Goal: Task Accomplishment & Management: Use online tool/utility

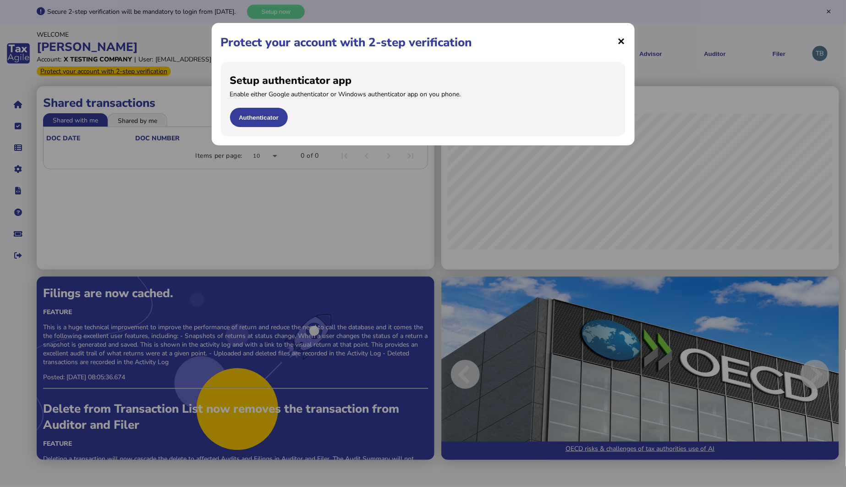
click at [624, 42] on span "×" at bounding box center [622, 40] width 8 height 17
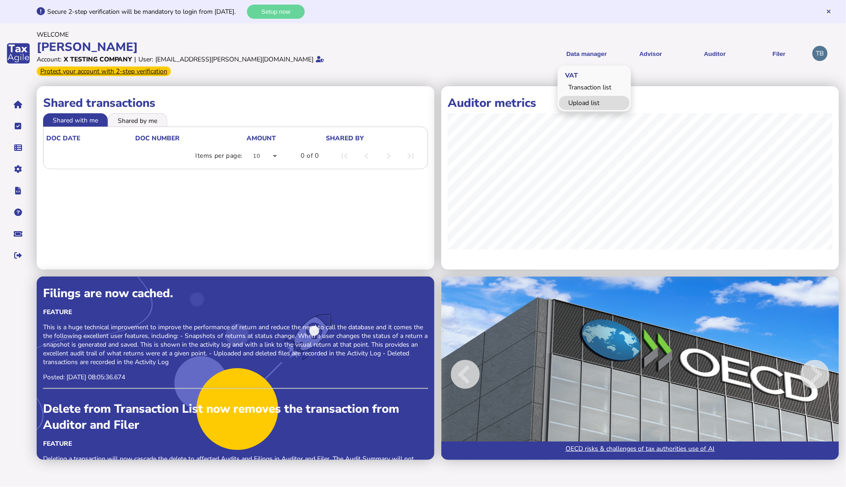
click at [589, 99] on link "Upload list" at bounding box center [594, 103] width 71 height 14
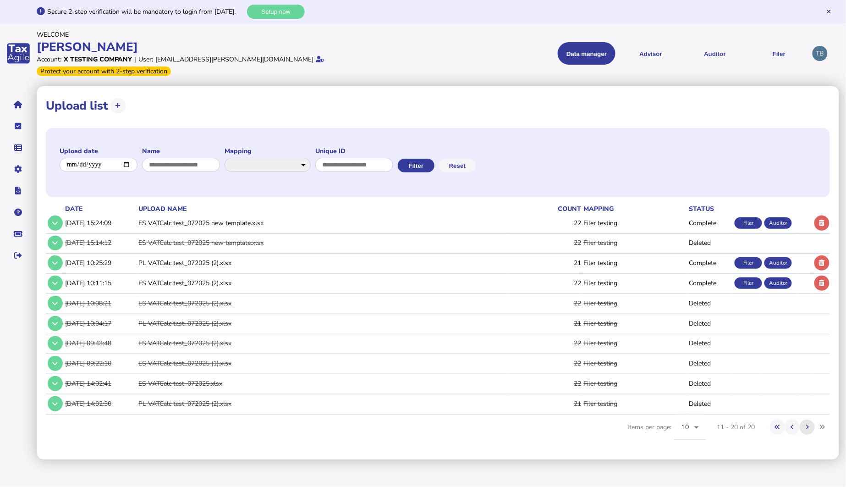
click at [805, 419] on button at bounding box center [807, 426] width 15 height 15
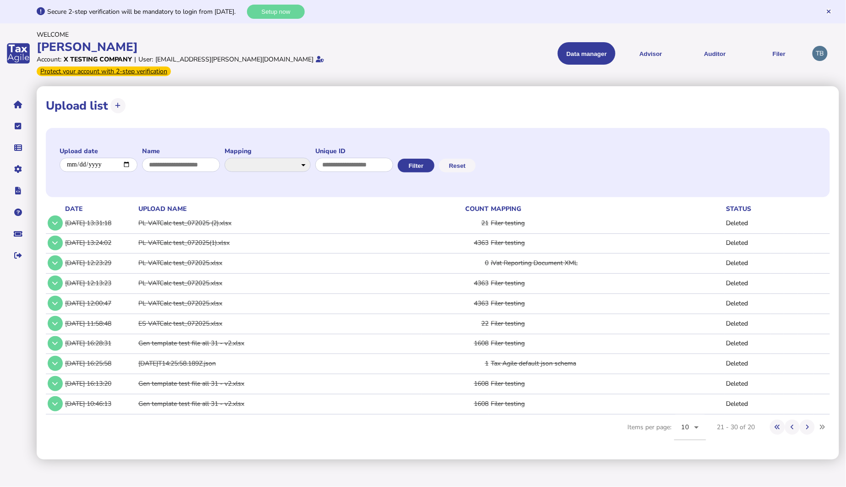
click at [171, 334] on td "Gen template test file all 31 - v2.xlsx" at bounding box center [279, 343] width 285 height 19
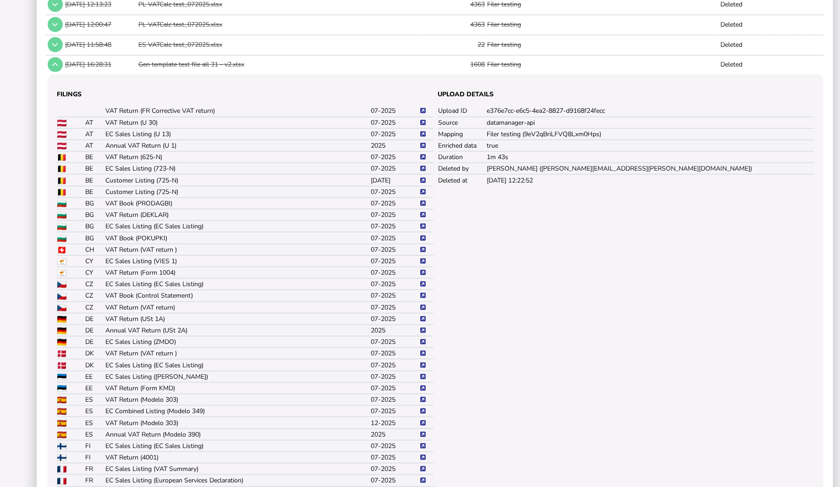
scroll to position [254, 0]
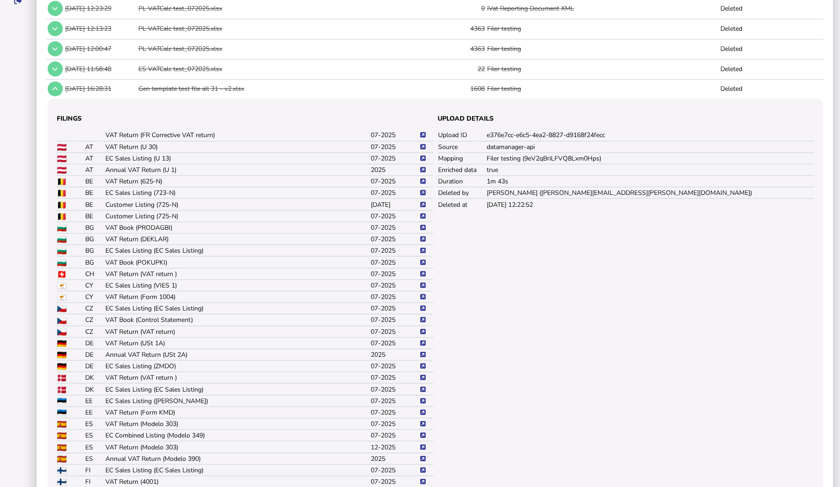
click at [423, 190] on icon at bounding box center [422, 193] width 5 height 6
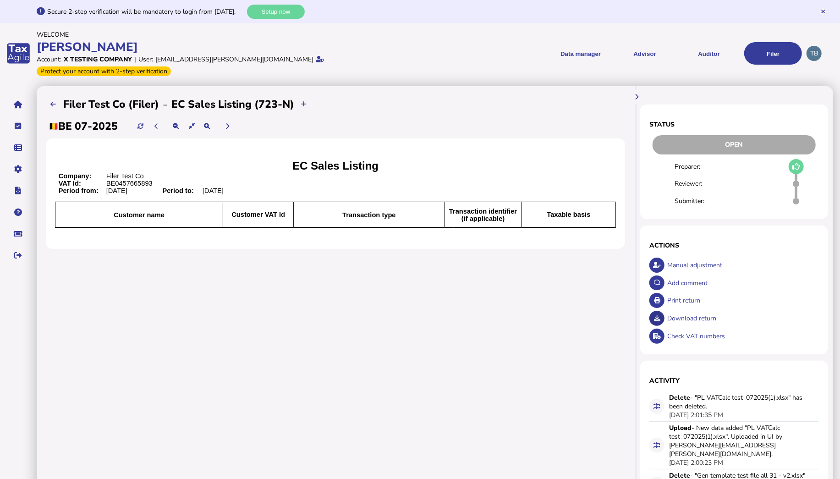
click at [660, 315] on icon at bounding box center [657, 318] width 6 height 6
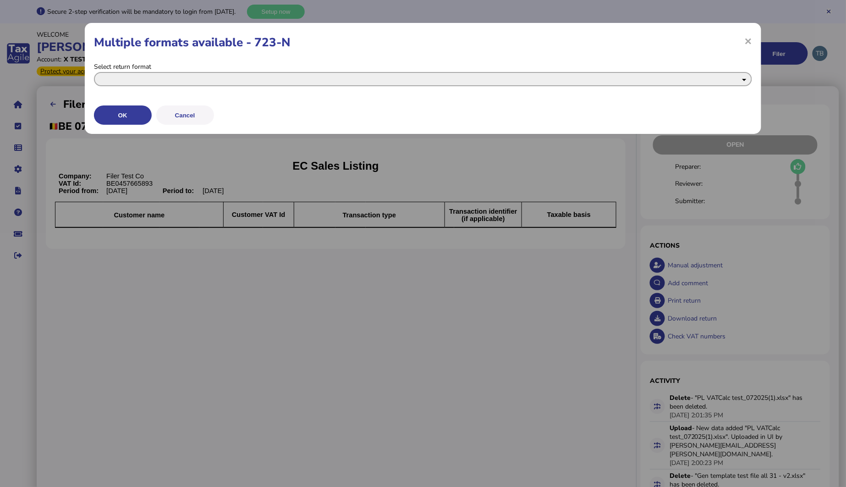
click at [211, 82] on select "**********" at bounding box center [423, 79] width 659 height 14
select select "**********"
click at [94, 72] on select "**********" at bounding box center [423, 79] width 659 height 14
click at [139, 114] on button "OK" at bounding box center [123, 114] width 58 height 19
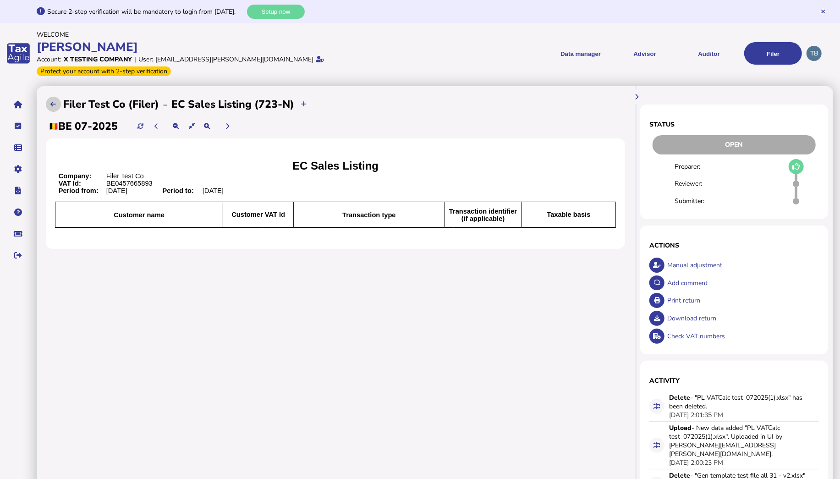
click at [54, 101] on icon at bounding box center [52, 104] width 5 height 6
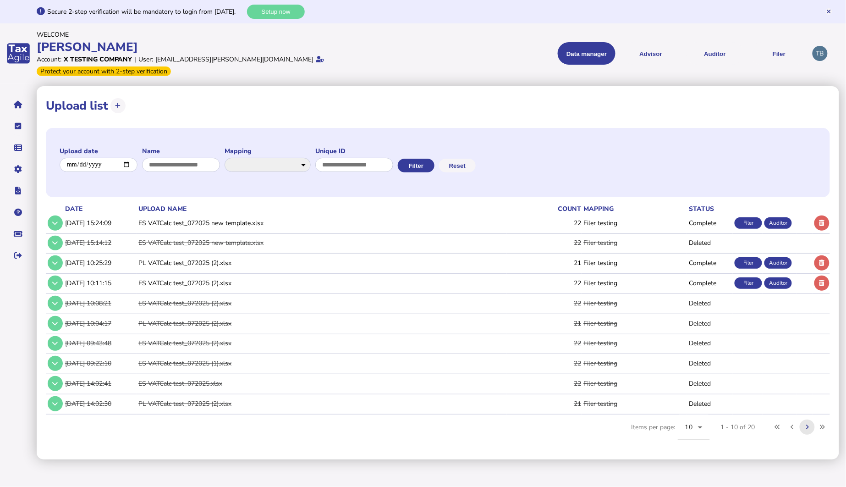
click at [808, 420] on button at bounding box center [807, 426] width 15 height 15
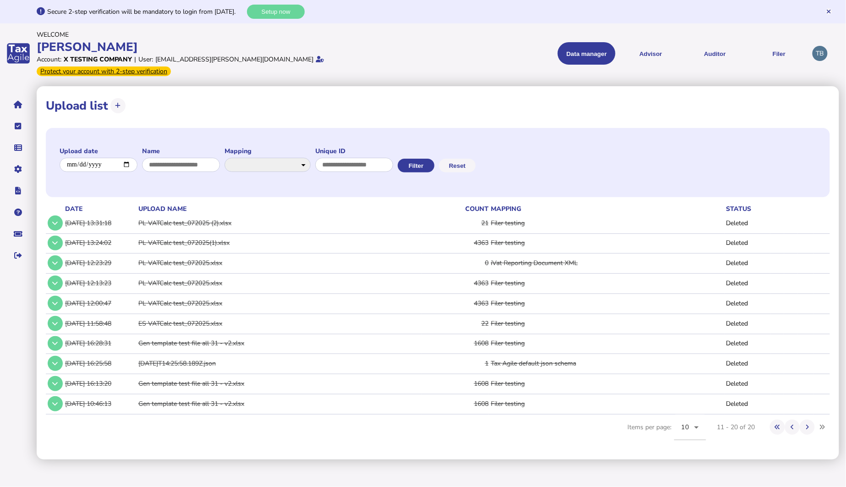
click at [159, 336] on td "Gen template test file all 31 - v2.xlsx" at bounding box center [279, 343] width 285 height 19
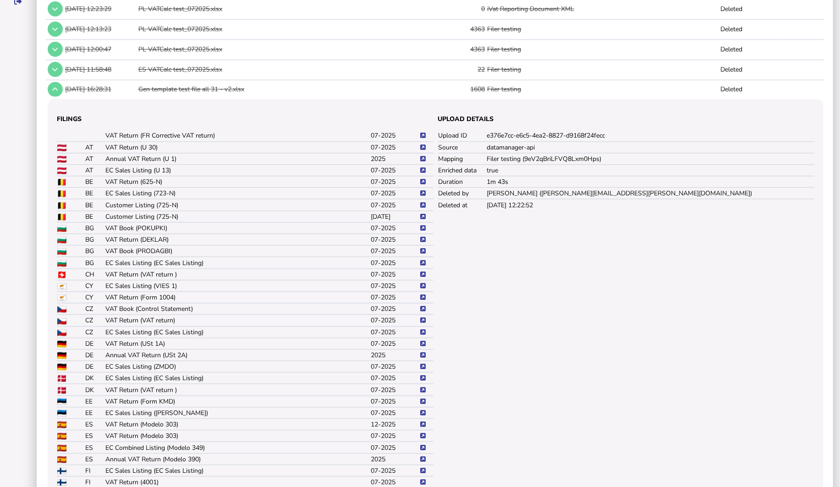
scroll to position [254, 0]
click at [169, 79] on td "Gen template test file all 31 - v2.xlsx" at bounding box center [278, 88] width 282 height 19
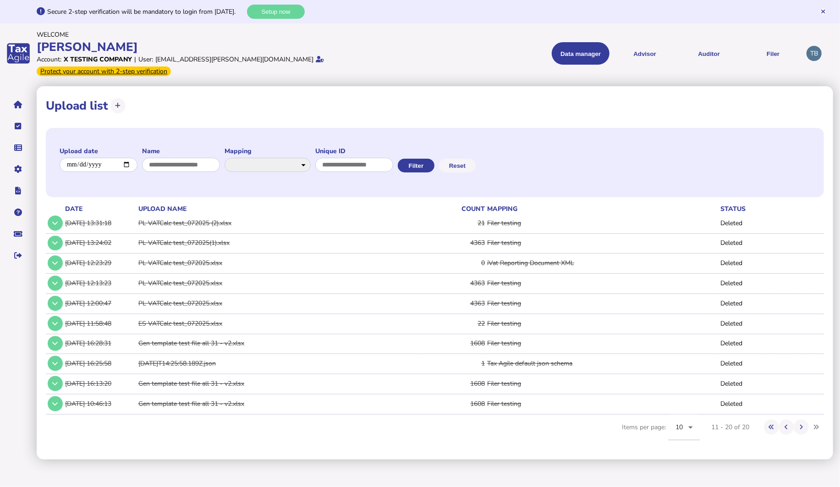
scroll to position [0, 0]
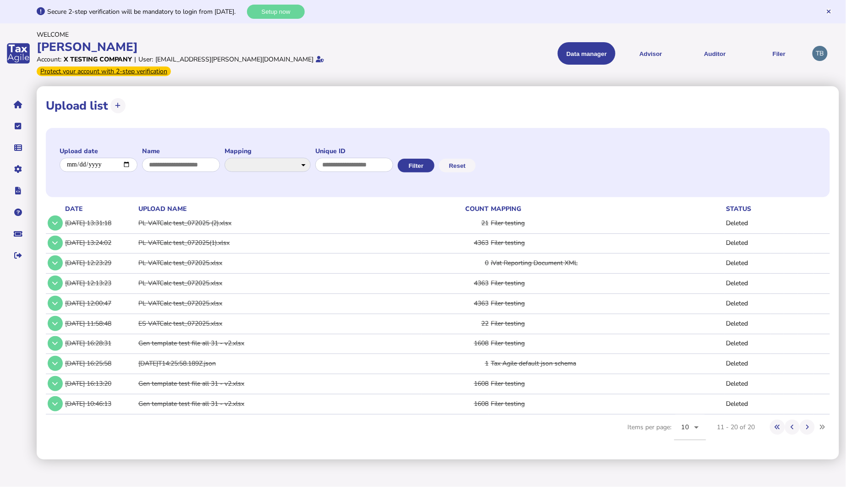
click at [193, 334] on td "Gen template test file all 31 - v2.xlsx" at bounding box center [279, 343] width 285 height 19
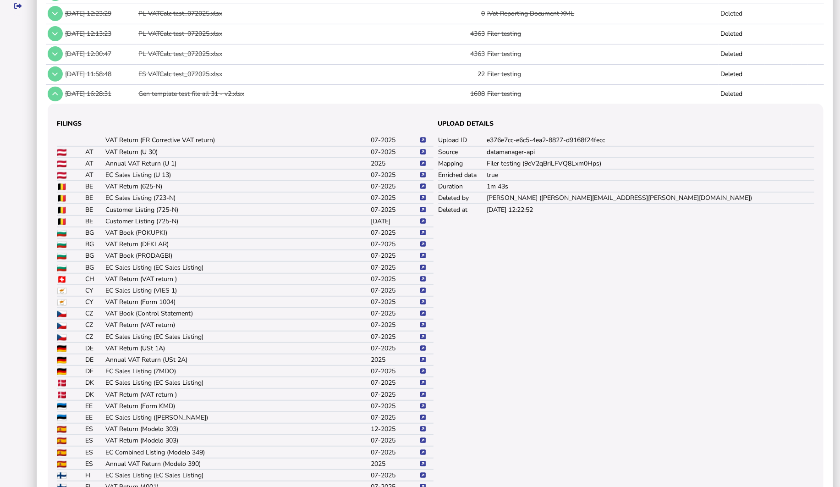
scroll to position [268, 0]
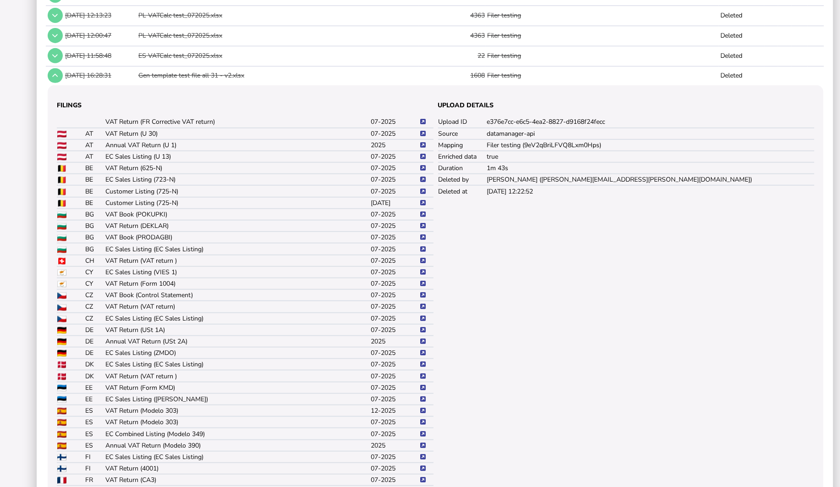
click at [424, 176] on icon at bounding box center [422, 179] width 5 height 6
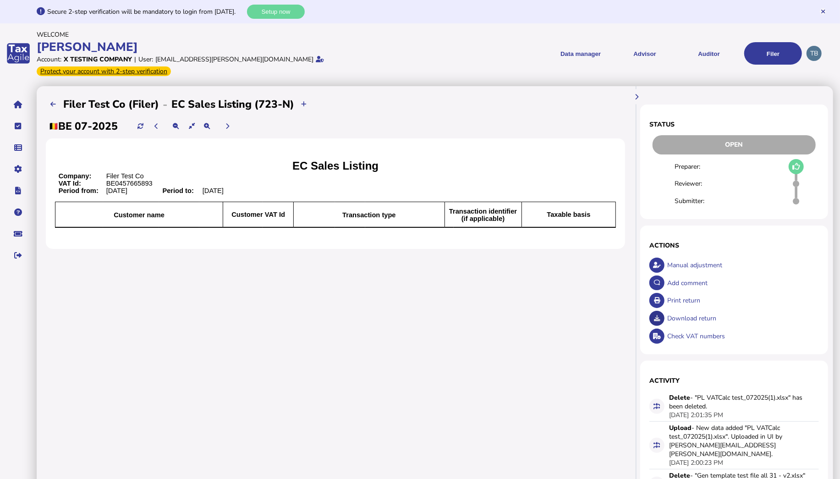
click at [657, 315] on icon at bounding box center [657, 318] width 6 height 6
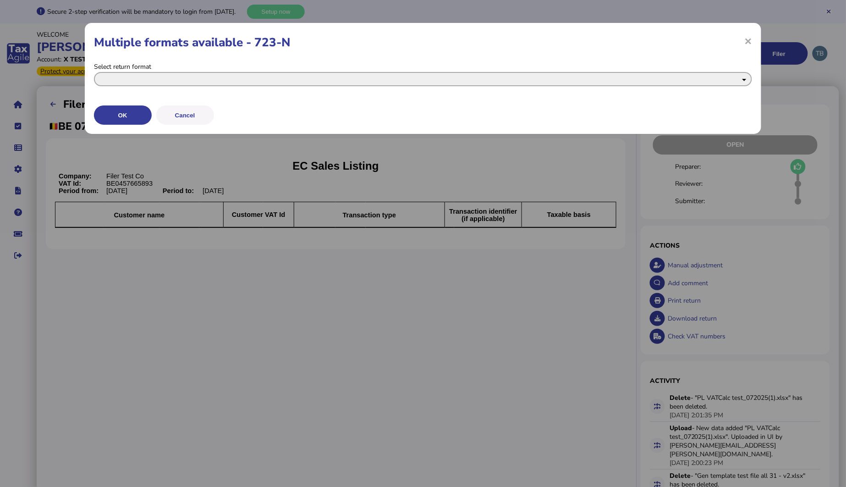
click at [150, 79] on select "**********" at bounding box center [423, 79] width 659 height 14
select select "**********"
click at [94, 72] on select "**********" at bounding box center [423, 79] width 659 height 14
click at [187, 115] on button "Cancel" at bounding box center [185, 114] width 58 height 19
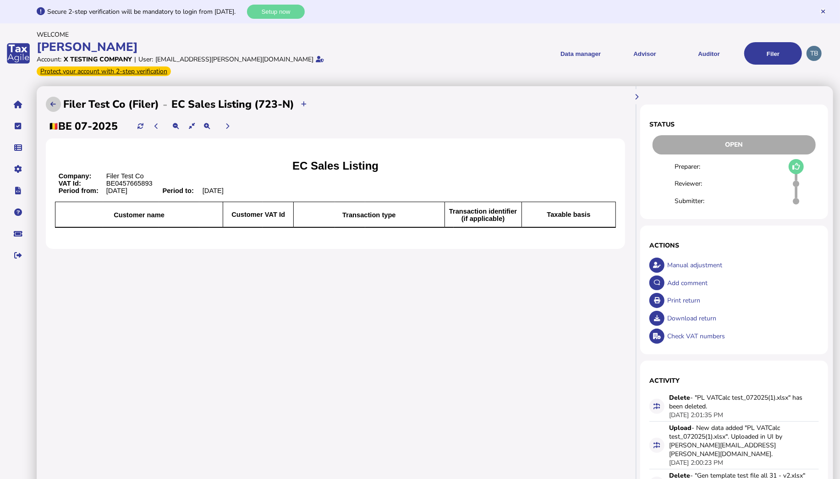
click at [54, 101] on icon at bounding box center [52, 104] width 5 height 6
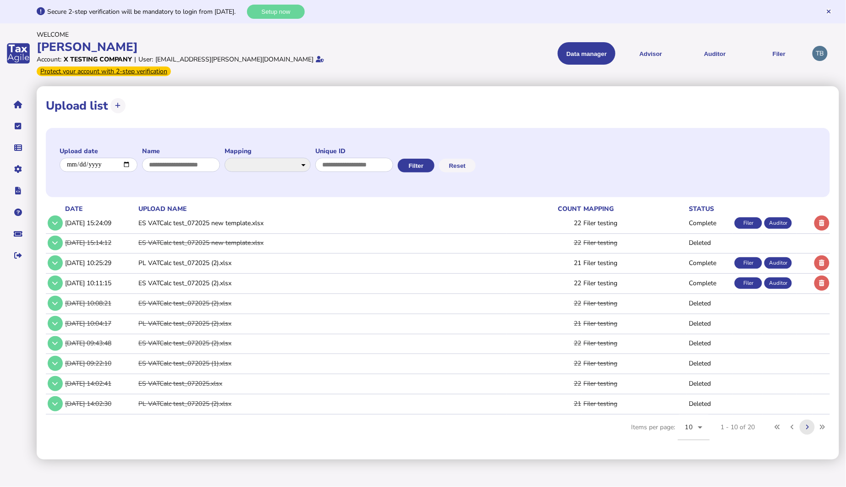
click at [804, 419] on button at bounding box center [807, 426] width 15 height 15
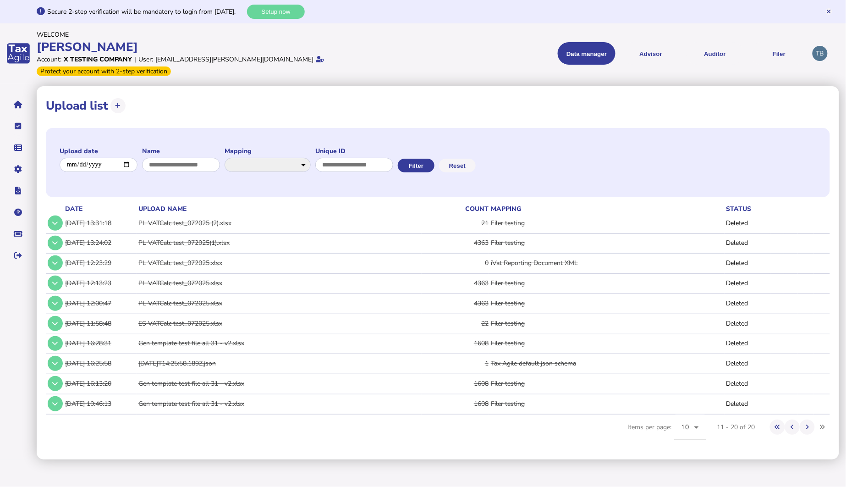
click at [161, 334] on td "Gen template test file all 31 - v2.xlsx" at bounding box center [279, 343] width 285 height 19
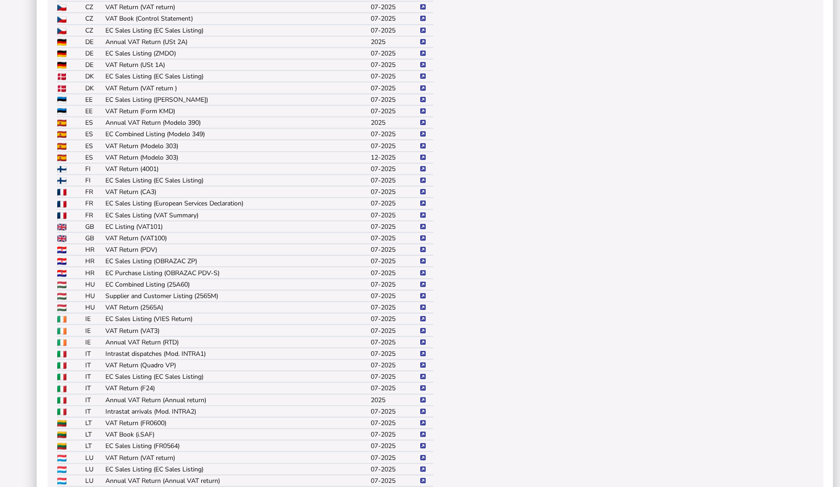
scroll to position [573, 0]
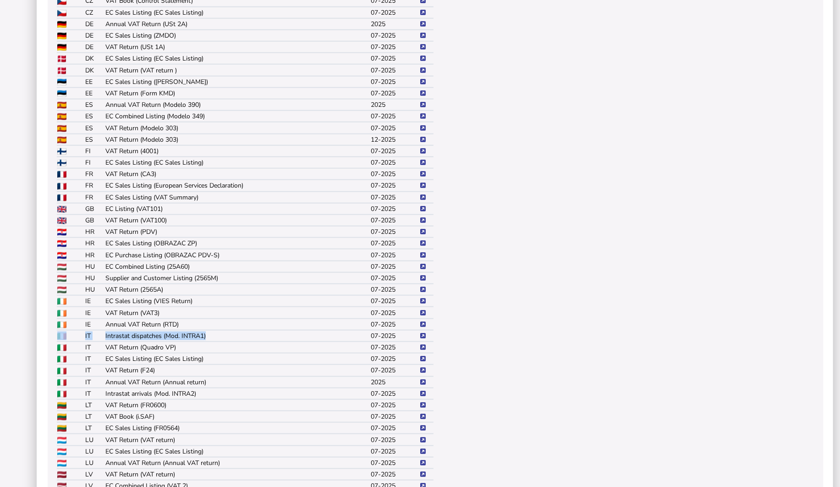
drag, startPoint x: 89, startPoint y: 322, endPoint x: 206, endPoint y: 322, distance: 116.9
click at [206, 330] on tr "IT Intrastat dispatches (Mod. INTRA1) 07-2025" at bounding box center [245, 335] width 377 height 11
drag, startPoint x: 206, startPoint y: 322, endPoint x: 93, endPoint y: 352, distance: 117.6
click at [93, 353] on tr "IT EC Sales Listing (EC Sales Listing) 07-2025" at bounding box center [245, 358] width 377 height 11
drag, startPoint x: 170, startPoint y: 378, endPoint x: 76, endPoint y: 383, distance: 95.0
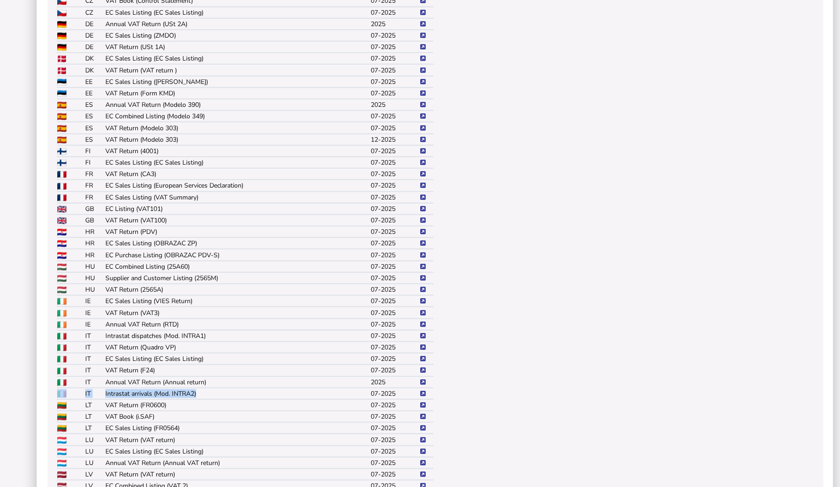
click at [76, 388] on tr "IT Intrastat arrivals (Mod. INTRA2) 07-2025" at bounding box center [245, 393] width 377 height 11
drag, startPoint x: 76, startPoint y: 383, endPoint x: 178, endPoint y: 377, distance: 102.3
click at [178, 388] on td "Intrastat arrivals (Mod. INTRA2)" at bounding box center [237, 393] width 265 height 11
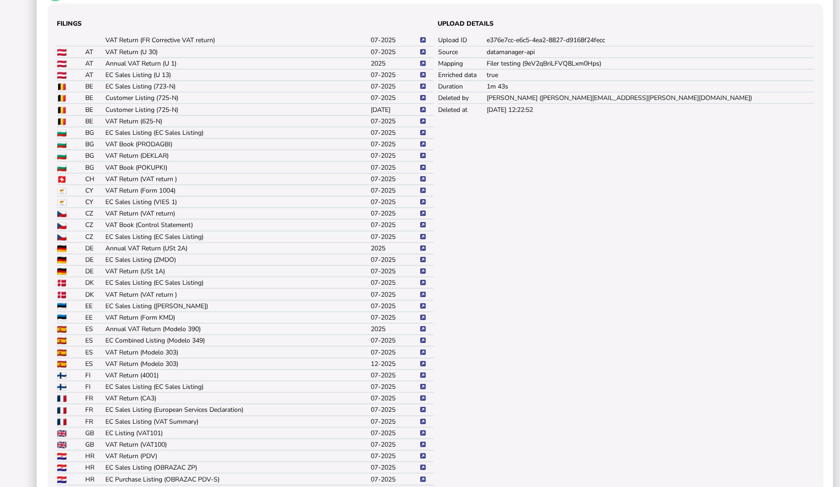
scroll to position [356, 0]
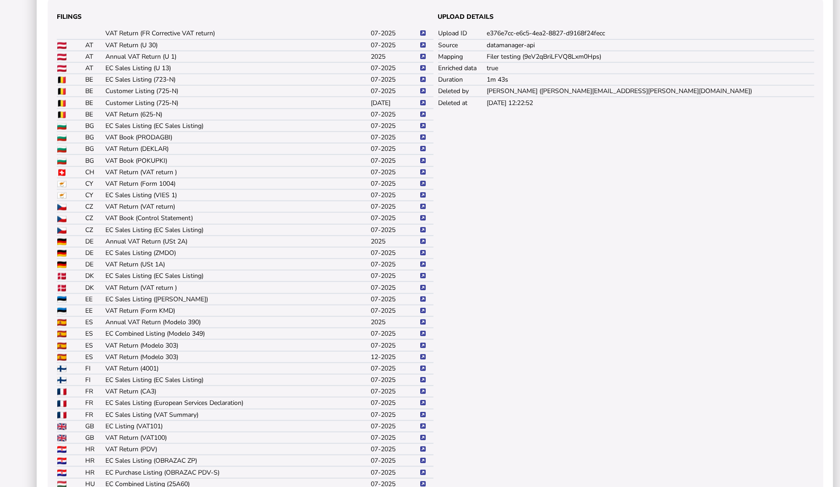
click at [425, 181] on icon at bounding box center [422, 184] width 5 height 6
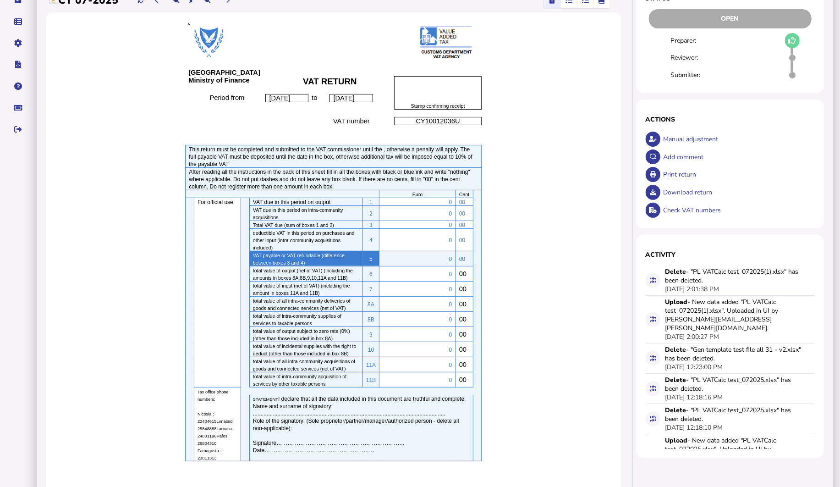
scroll to position [149, 0]
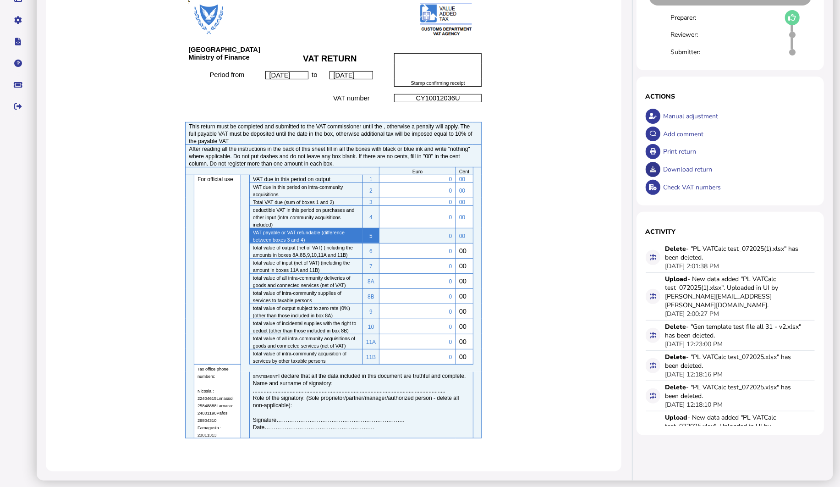
click at [654, 166] on icon at bounding box center [653, 169] width 6 height 6
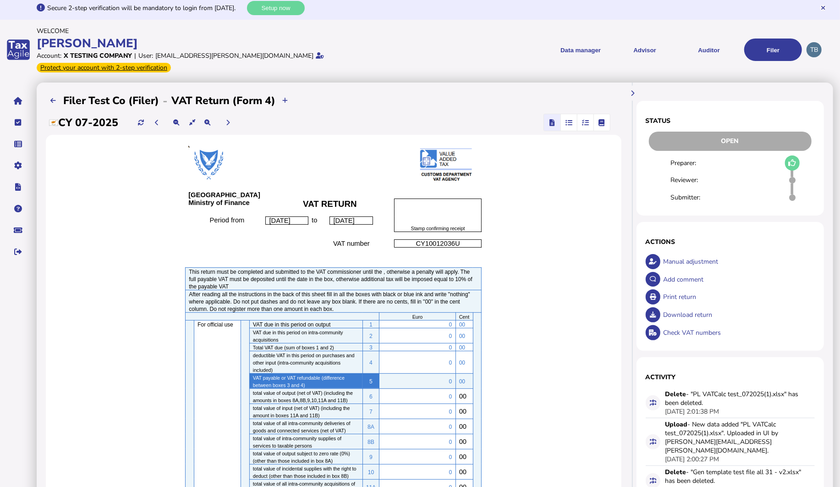
scroll to position [0, 0]
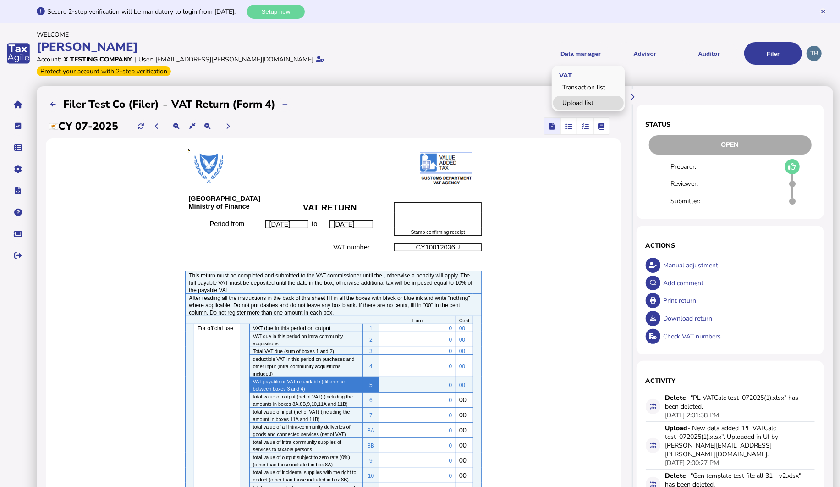
click at [575, 96] on link "Upload list" at bounding box center [588, 103] width 71 height 14
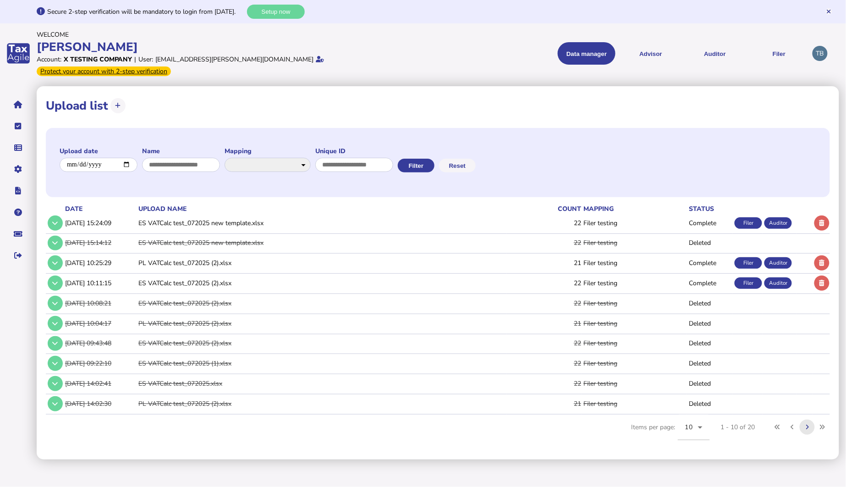
click at [805, 419] on button at bounding box center [807, 426] width 15 height 15
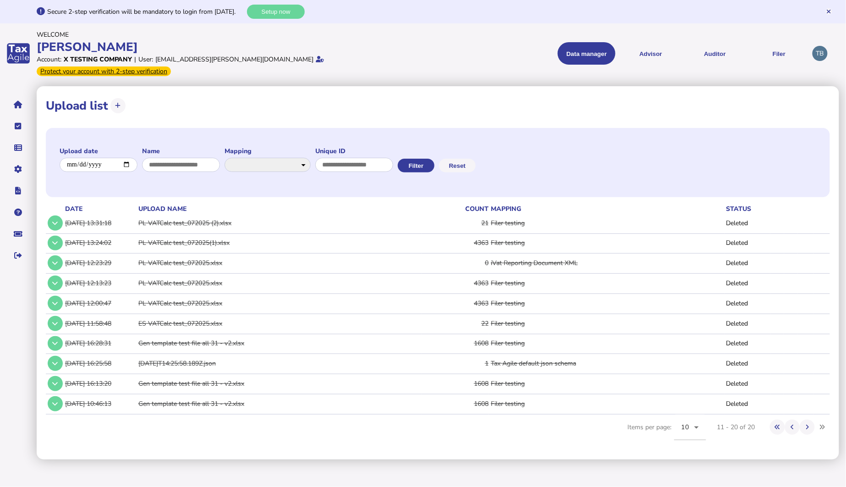
click at [186, 334] on td "Gen template test file all 31 - v2.xlsx" at bounding box center [279, 343] width 285 height 19
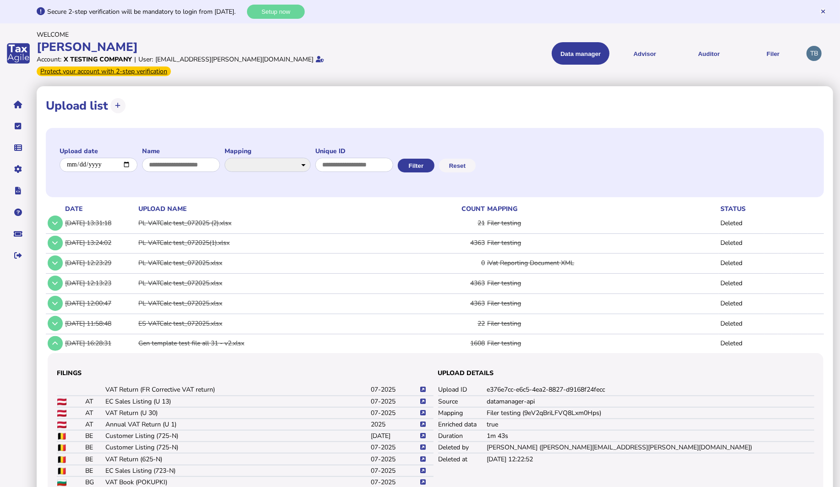
click at [79, 335] on td "[DATE] 16:28:31" at bounding box center [99, 343] width 73 height 19
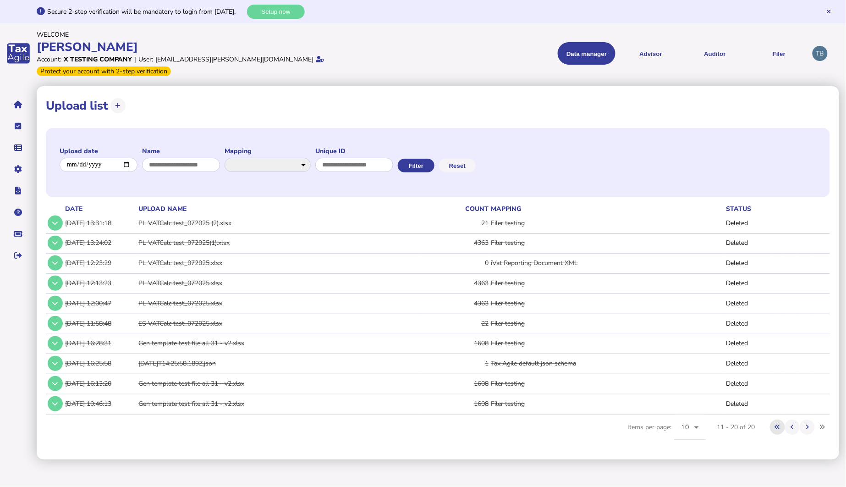
click at [780, 424] on icon at bounding box center [776, 427] width 5 height 6
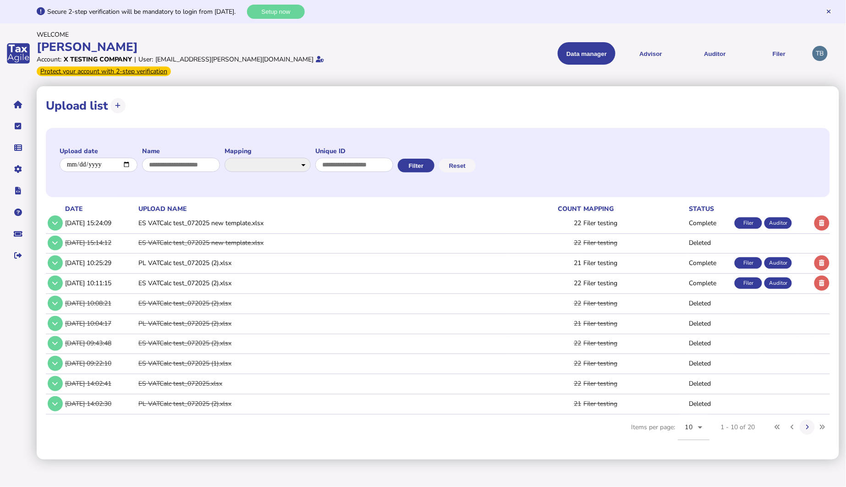
click at [175, 214] on td "ES VATCalc test_072025 new template.xlsx" at bounding box center [322, 223] width 371 height 19
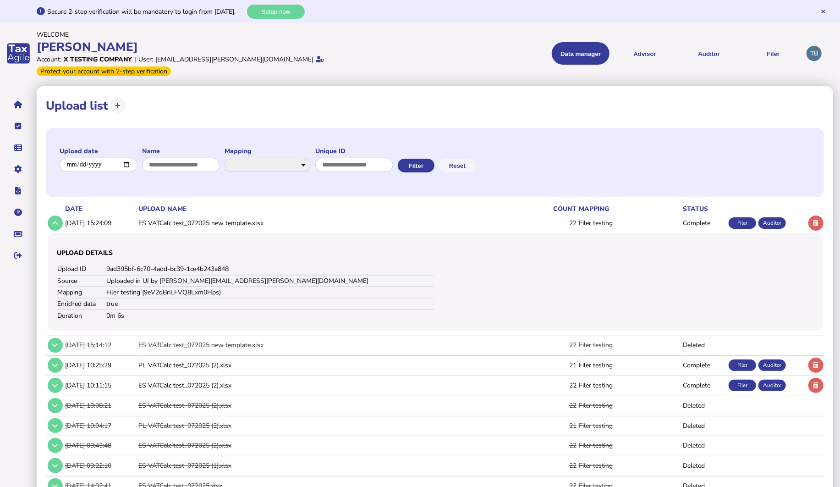
click at [164, 214] on td "ES VATCalc test_072025 new template.xlsx" at bounding box center [320, 223] width 367 height 19
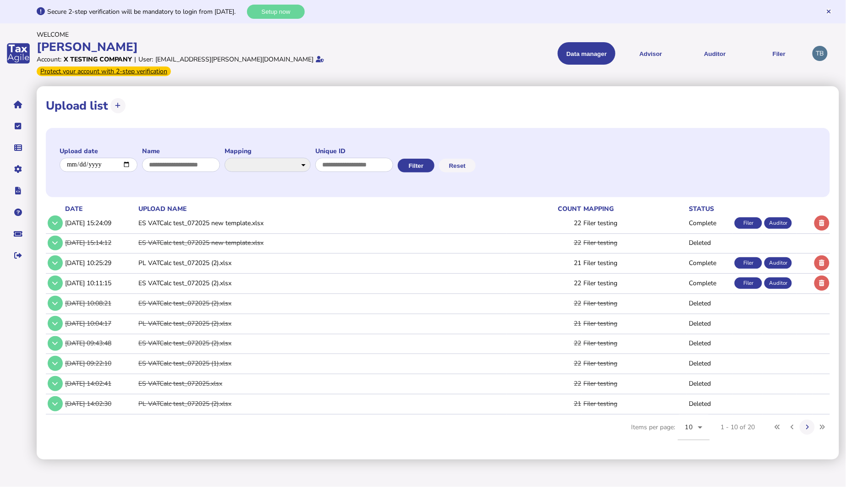
click at [170, 274] on td "ES VATCalc test_072025 (2).xlsx" at bounding box center [322, 283] width 371 height 19
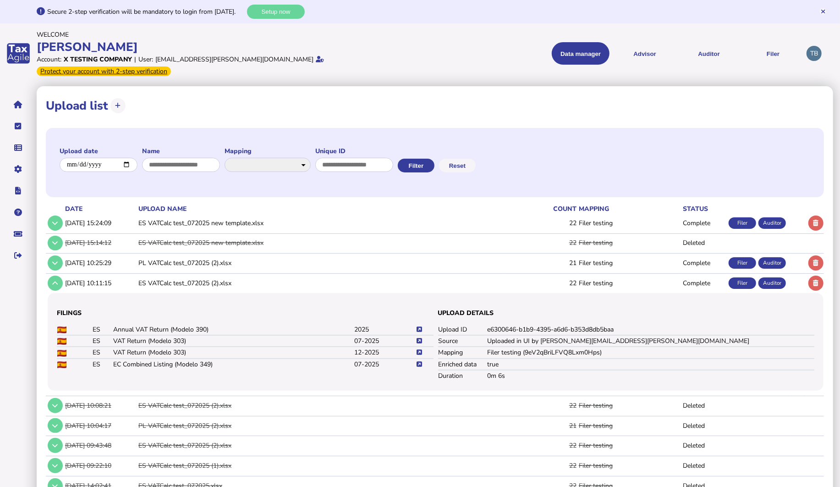
click at [419, 361] on icon at bounding box center [419, 364] width 5 height 6
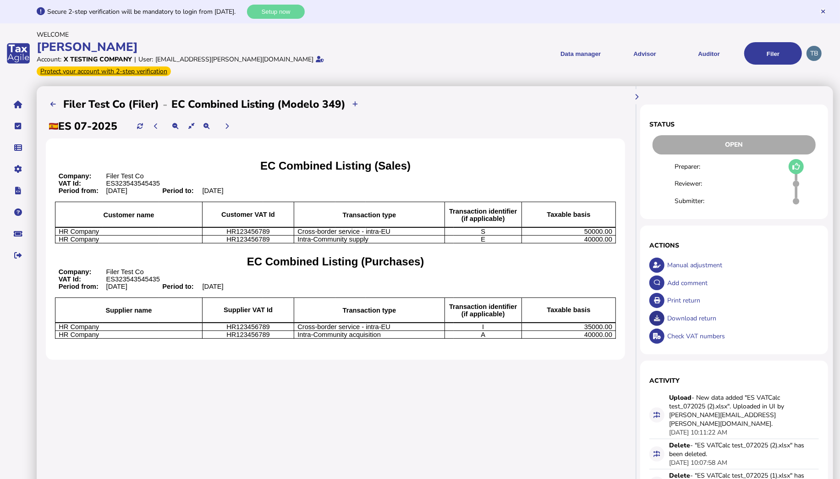
click at [661, 311] on button at bounding box center [656, 318] width 15 height 15
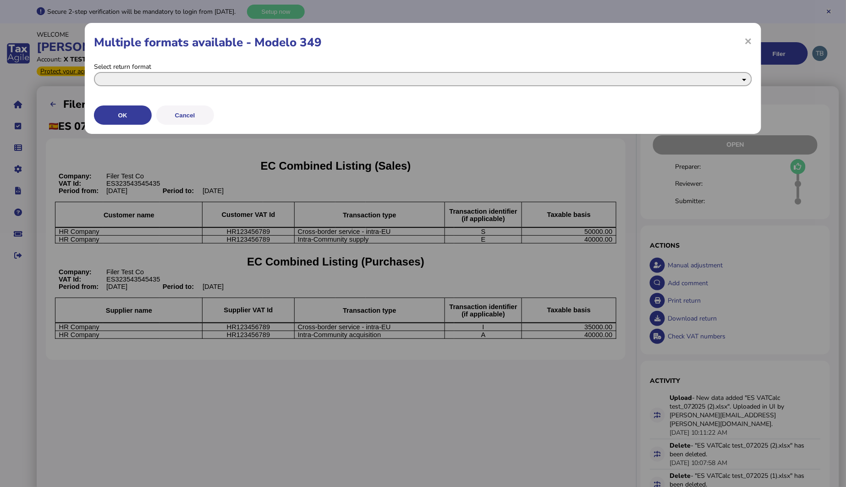
click at [176, 80] on select "**********" at bounding box center [423, 79] width 659 height 14
click at [667, 40] on h1 "Multiple formats available - Modelo 349" at bounding box center [423, 42] width 659 height 16
click at [747, 43] on span "×" at bounding box center [748, 40] width 8 height 17
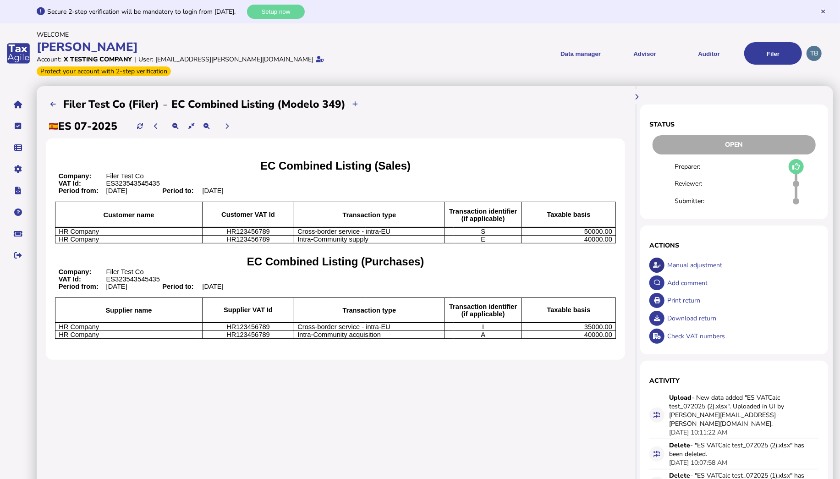
click at [657, 262] on icon at bounding box center [657, 265] width 8 height 6
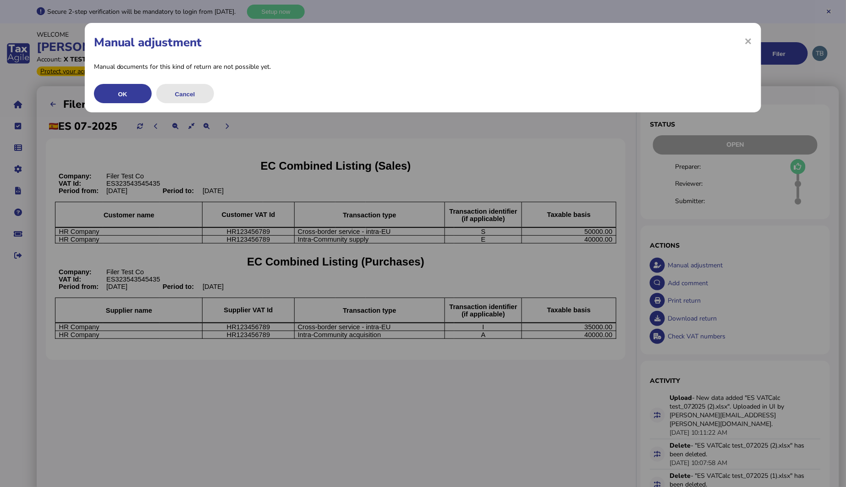
click at [193, 93] on button "Cancel" at bounding box center [185, 93] width 58 height 19
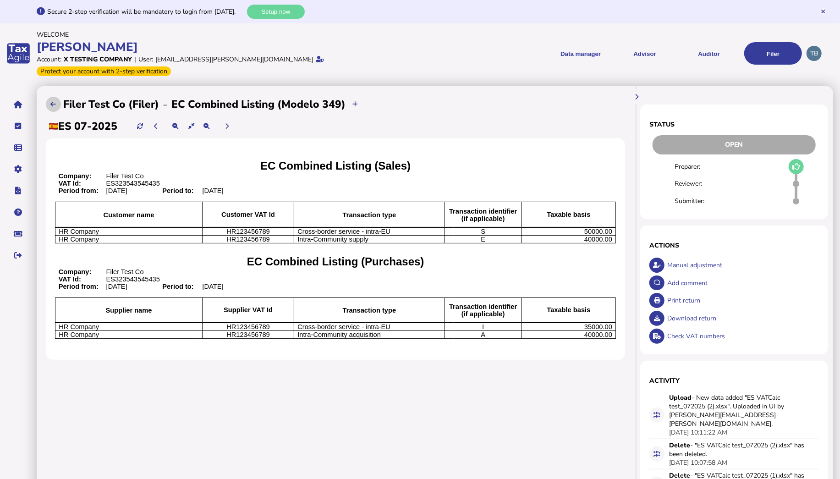
click at [53, 97] on button at bounding box center [53, 104] width 15 height 15
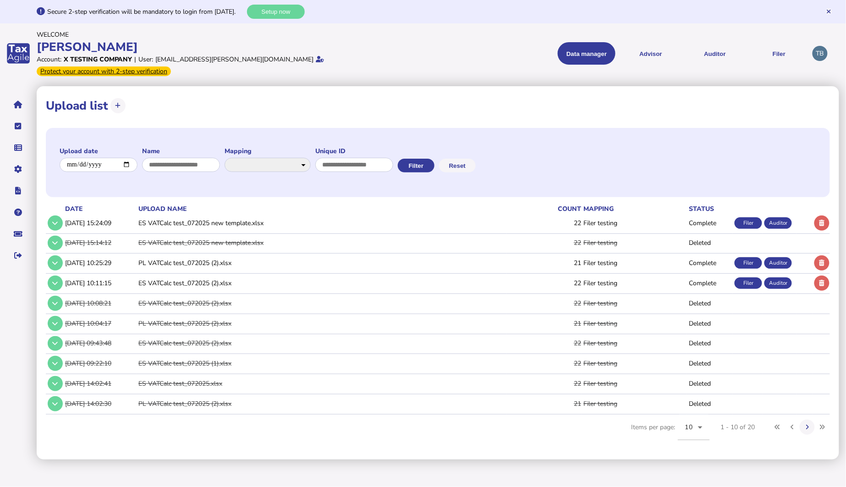
click at [171, 274] on td "ES VATCalc test_072025 (2).xlsx" at bounding box center [322, 283] width 371 height 19
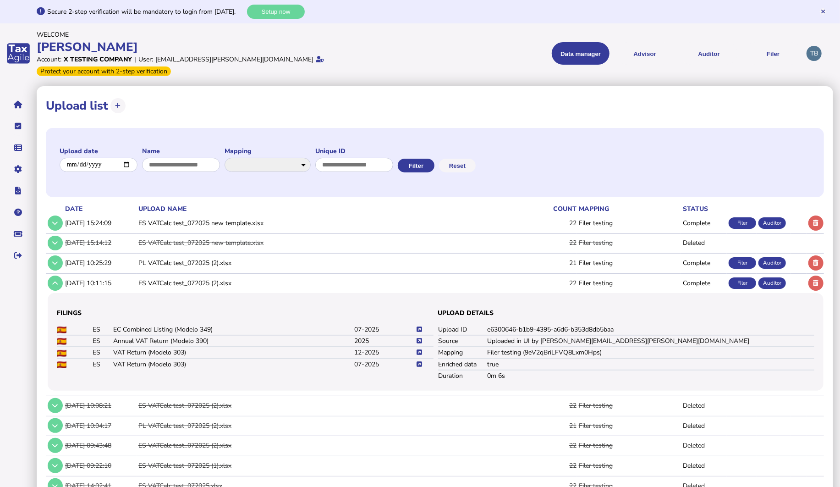
click at [417, 361] on icon at bounding box center [419, 364] width 5 height 6
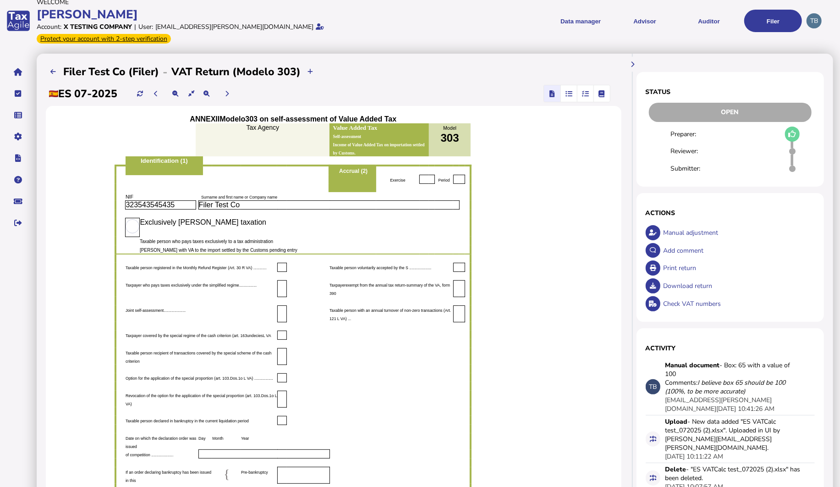
scroll to position [51, 0]
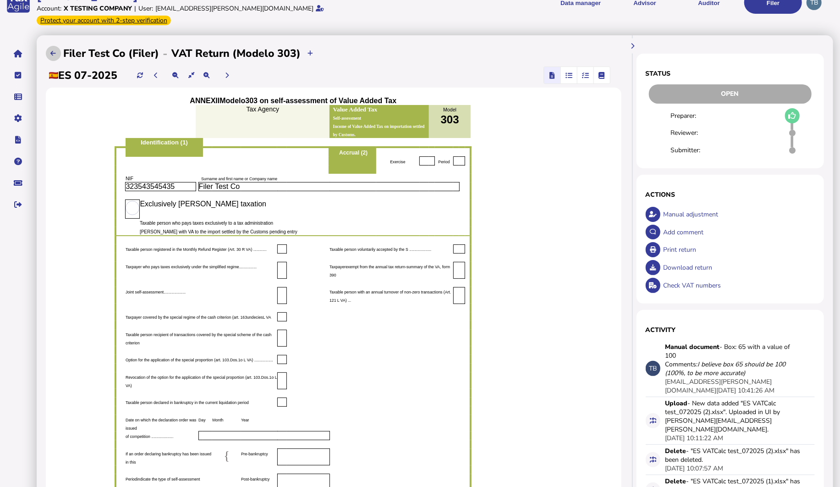
click at [54, 50] on icon at bounding box center [52, 53] width 5 height 6
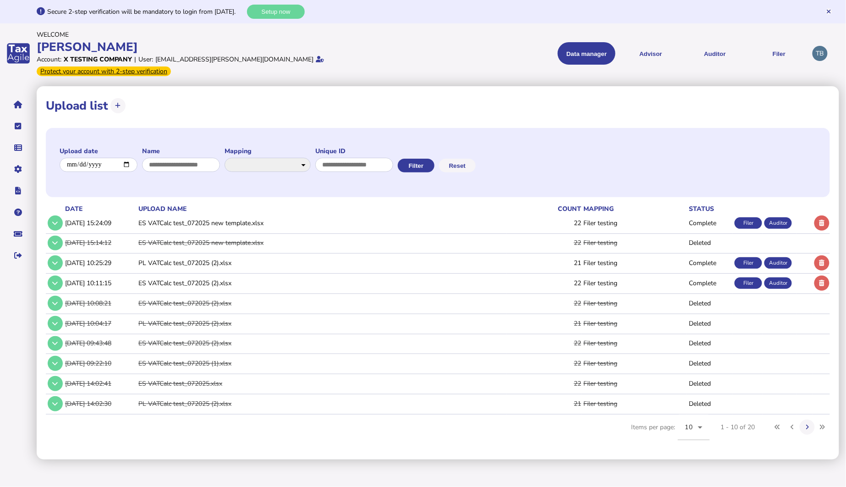
click at [167, 253] on td "PL VATCalc test_072025 (2).xlsx" at bounding box center [322, 262] width 371 height 19
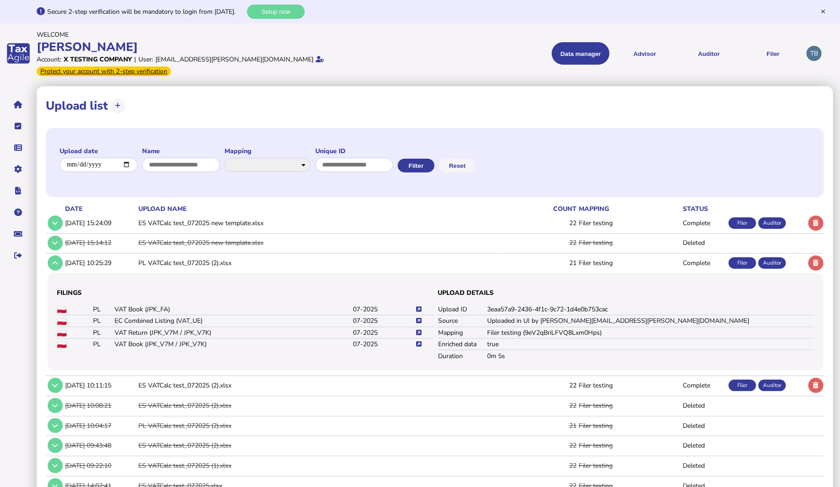
click at [418, 329] on icon at bounding box center [418, 332] width 5 height 6
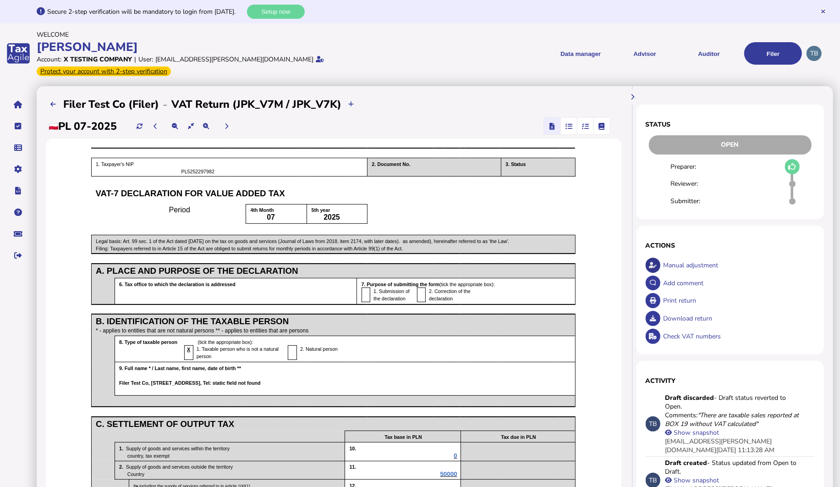
click at [651, 262] on icon at bounding box center [653, 265] width 8 height 6
select select "**********"
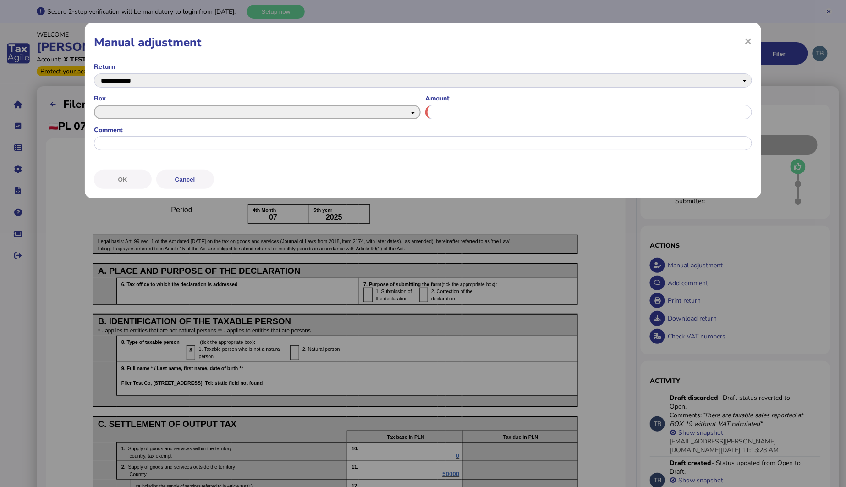
click at [129, 108] on select "** ** ** ** ** ** ** ** ** ** ** ** ** ** ** ** ** ** ** ** ** ** ** ** ** ** *…" at bounding box center [257, 112] width 327 height 14
click at [477, 112] on input "input" at bounding box center [588, 112] width 327 height 14
click at [170, 146] on input "input" at bounding box center [423, 143] width 659 height 14
click at [192, 171] on button "Cancel" at bounding box center [185, 179] width 58 height 19
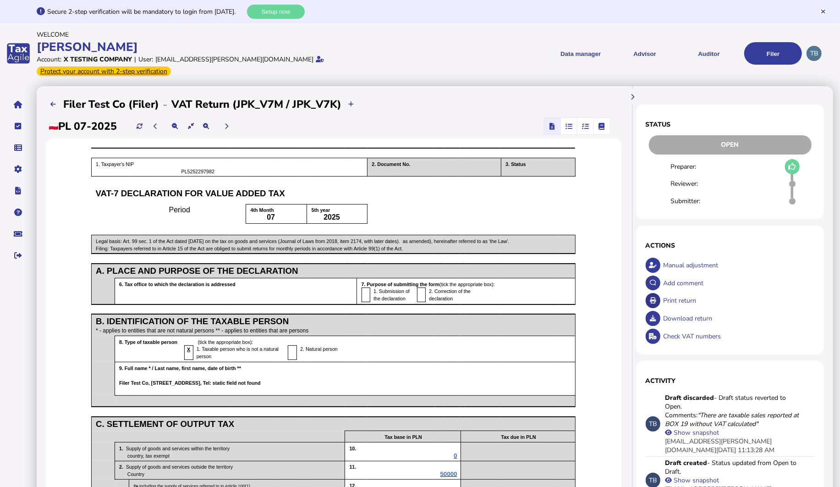
click at [654, 297] on icon at bounding box center [653, 300] width 6 height 6
click at [654, 315] on icon at bounding box center [653, 318] width 6 height 6
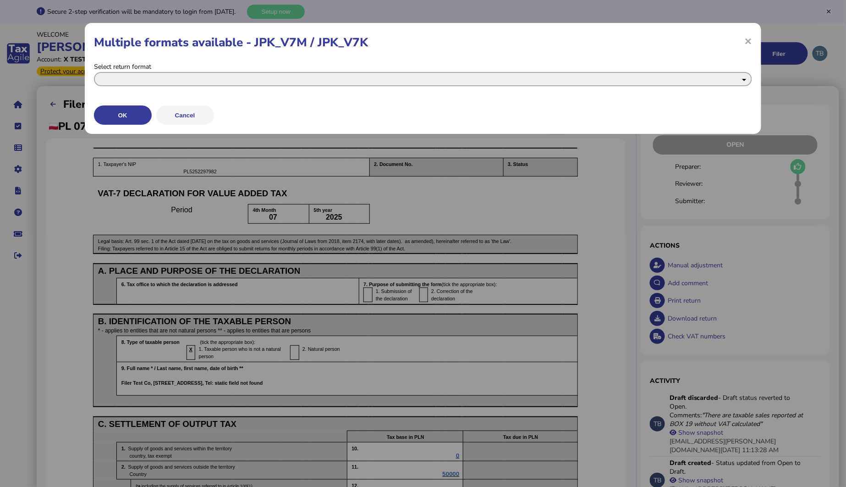
click at [156, 81] on select "**********" at bounding box center [423, 79] width 659 height 14
select select "**********"
click at [94, 72] on select "**********" at bounding box center [423, 79] width 659 height 14
click at [128, 112] on button "OK" at bounding box center [123, 114] width 58 height 19
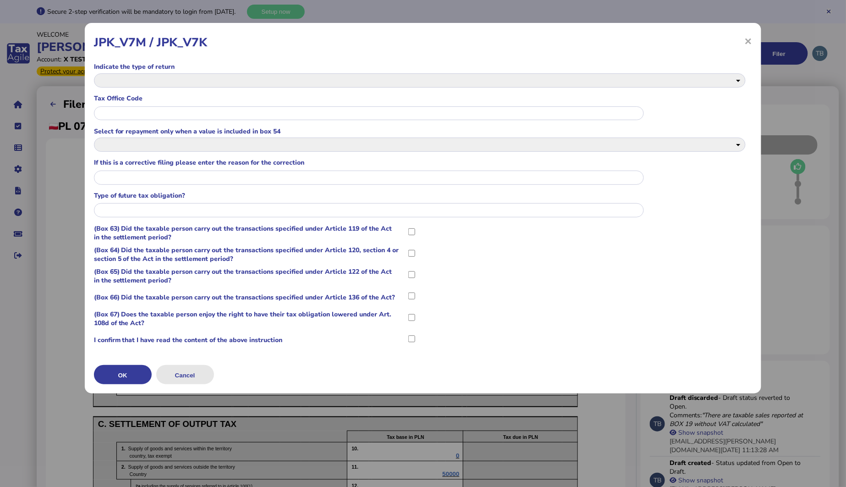
click at [186, 376] on button "Cancel" at bounding box center [185, 374] width 58 height 19
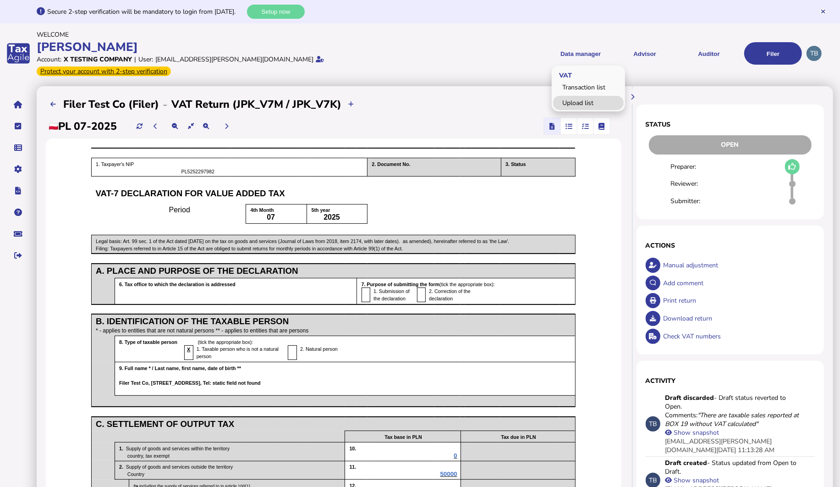
click at [574, 96] on link "Upload list" at bounding box center [588, 103] width 71 height 14
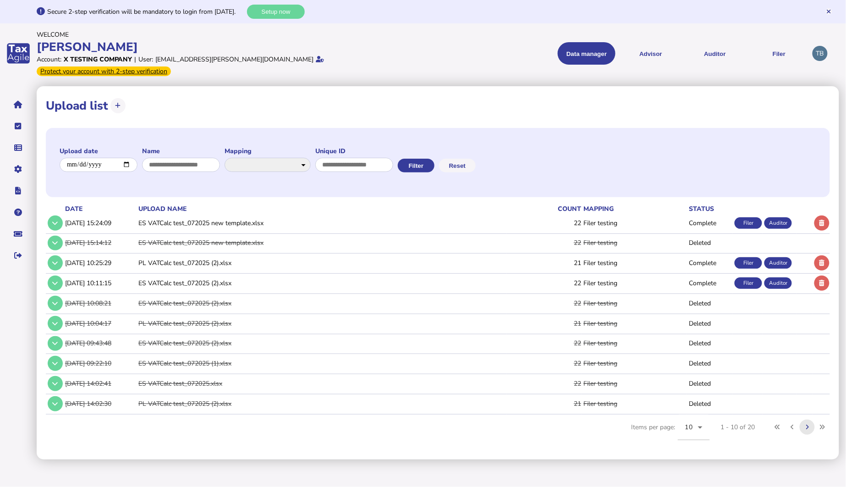
click at [807, 424] on icon at bounding box center [807, 427] width 3 height 6
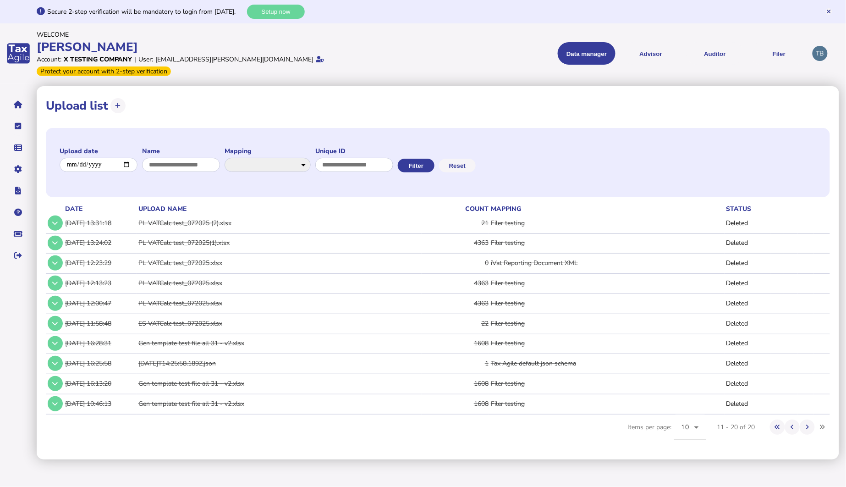
click at [202, 334] on td "Gen template test file all 31 - v2.xlsx" at bounding box center [279, 343] width 285 height 19
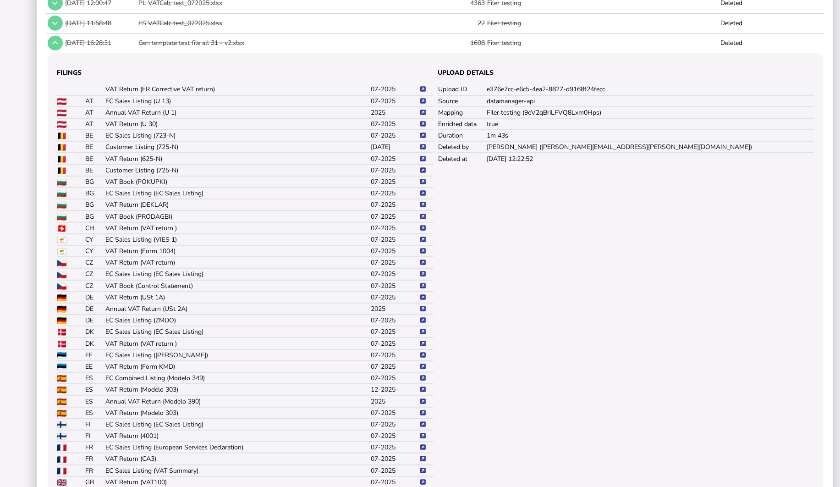
scroll to position [318, 0]
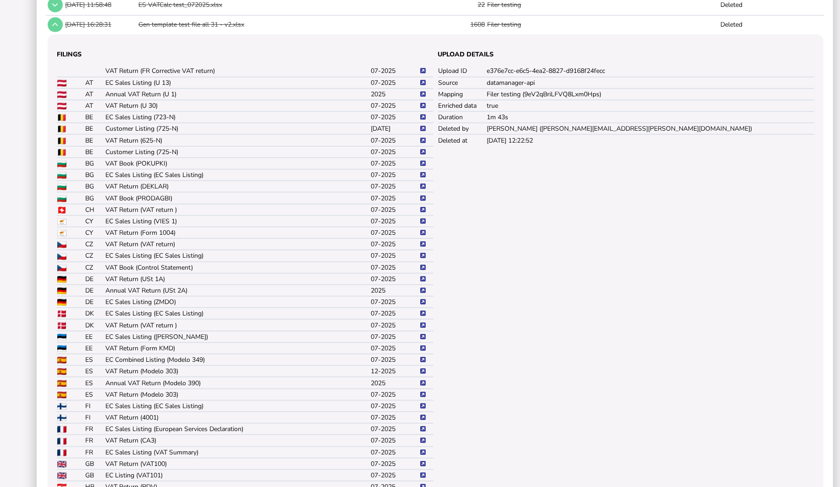
click at [424, 218] on icon at bounding box center [422, 221] width 5 height 6
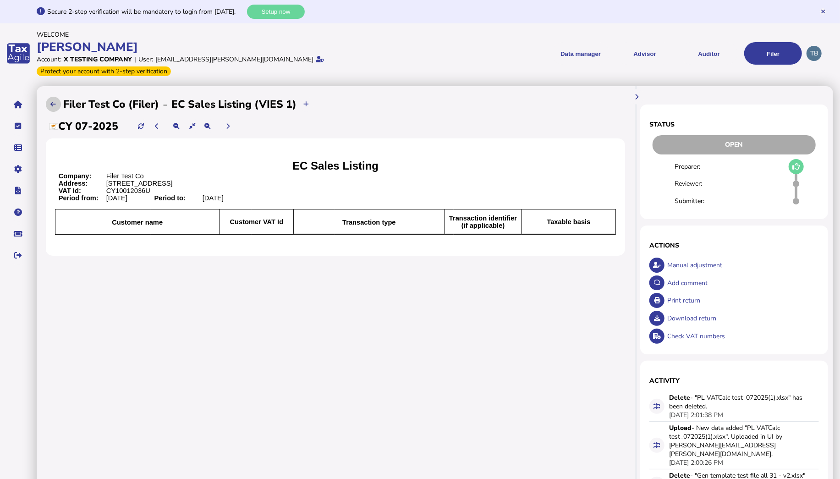
click at [53, 101] on icon at bounding box center [52, 104] width 5 height 6
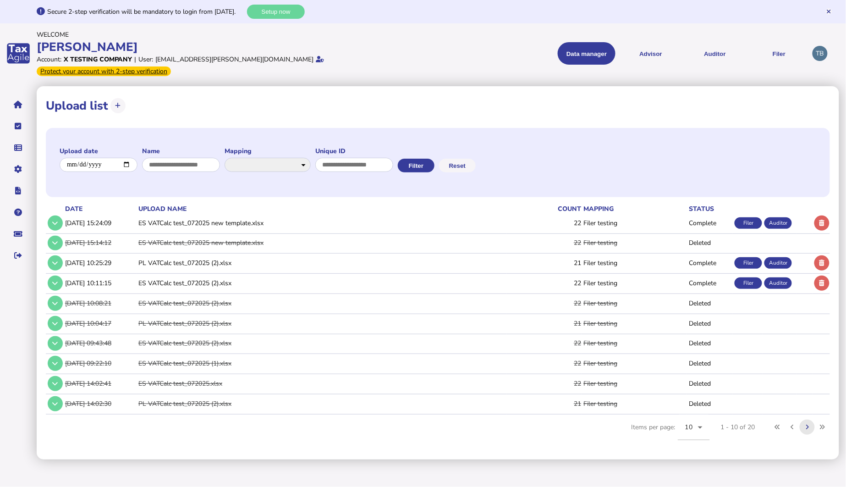
click at [806, 420] on button at bounding box center [807, 426] width 15 height 15
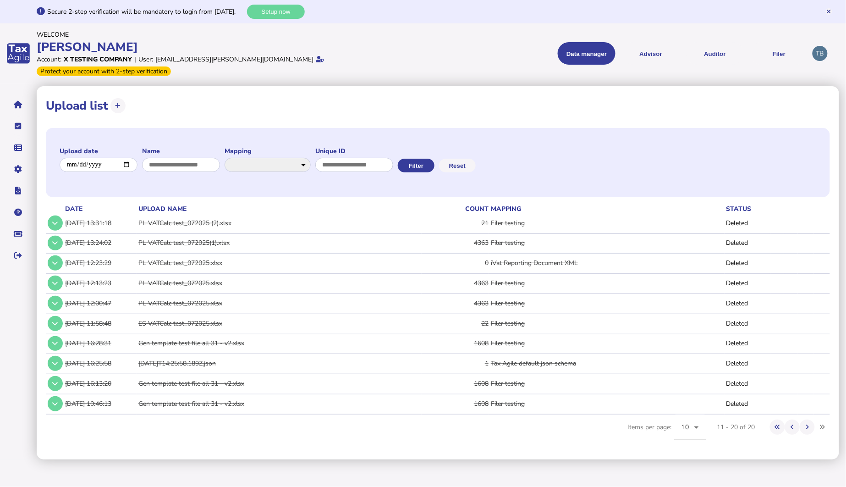
click at [172, 334] on td "Gen template test file all 31 - v2.xlsx" at bounding box center [279, 343] width 285 height 19
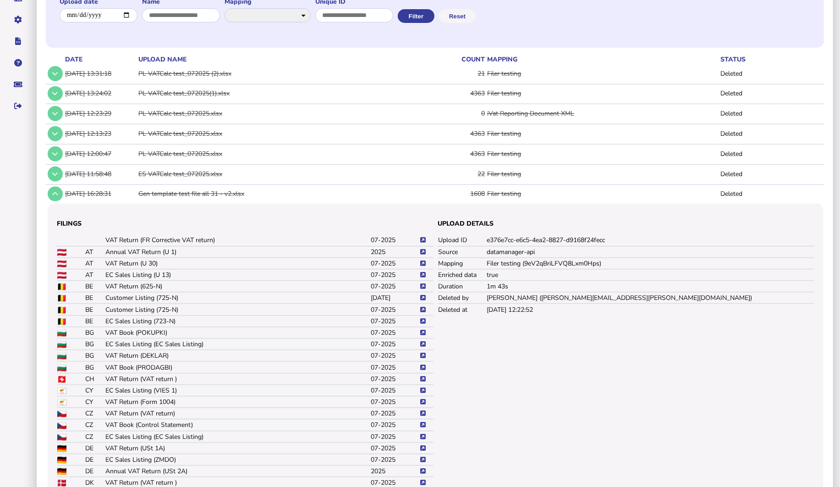
scroll to position [203, 0]
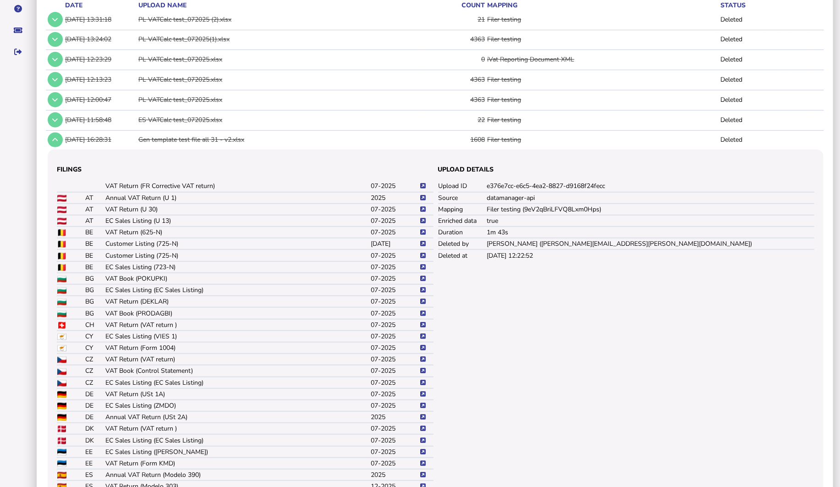
click at [423, 345] on icon at bounding box center [422, 348] width 5 height 6
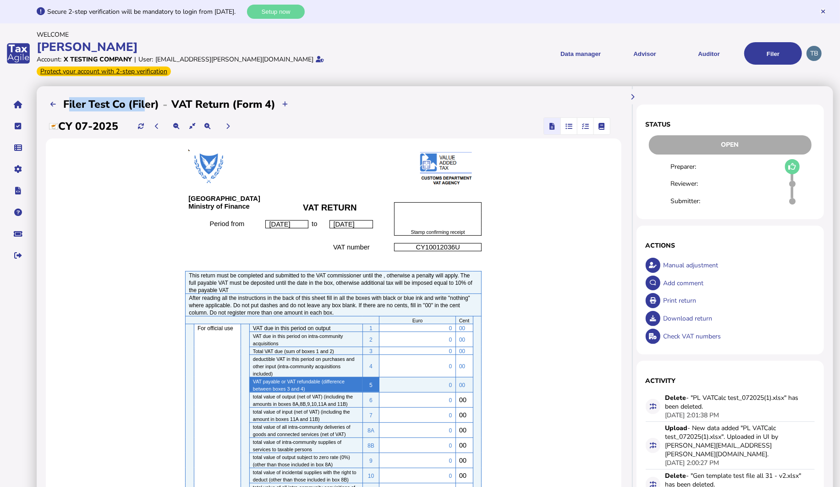
drag, startPoint x: 66, startPoint y: 92, endPoint x: 143, endPoint y: 93, distance: 77.0
click at [143, 97] on h2 "Filer Test Co (Filer)" at bounding box center [111, 104] width 96 height 14
click at [141, 97] on h2 "Filer Test Co (Filer)" at bounding box center [111, 104] width 96 height 14
click at [583, 100] on link "Upload list" at bounding box center [588, 103] width 71 height 14
